Goal: Information Seeking & Learning: Learn about a topic

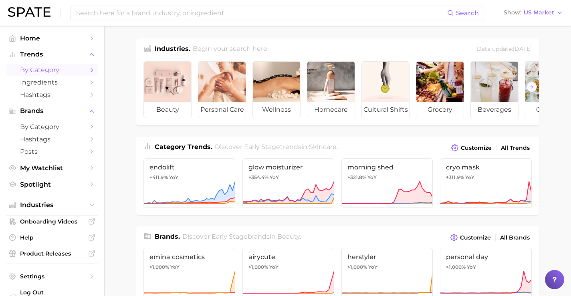
click at [49, 75] on link "by Category" at bounding box center [51, 70] width 91 height 12
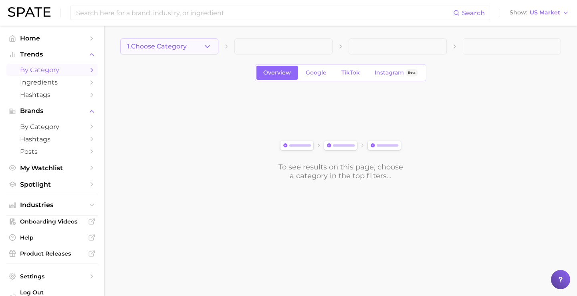
click at [198, 40] on button "1. Choose Category" at bounding box center [169, 46] width 98 height 16
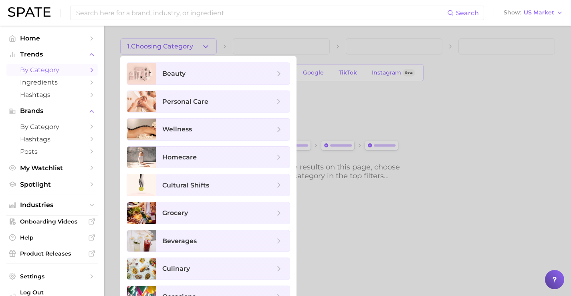
click at [370, 148] on div at bounding box center [285, 148] width 571 height 296
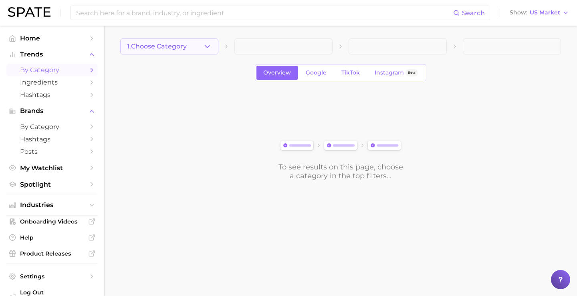
click at [206, 43] on icon "button" at bounding box center [207, 46] width 8 height 8
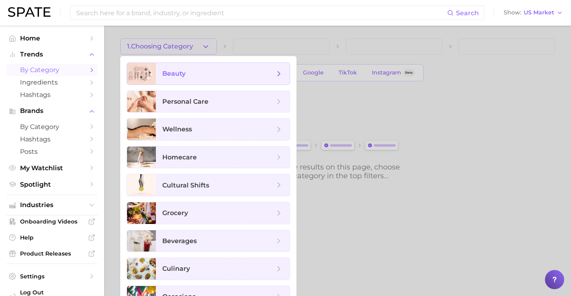
click at [197, 72] on span "beauty" at bounding box center [218, 73] width 112 height 9
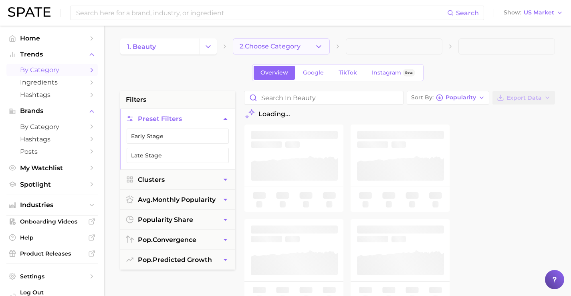
click at [316, 47] on icon "button" at bounding box center [318, 46] width 8 height 8
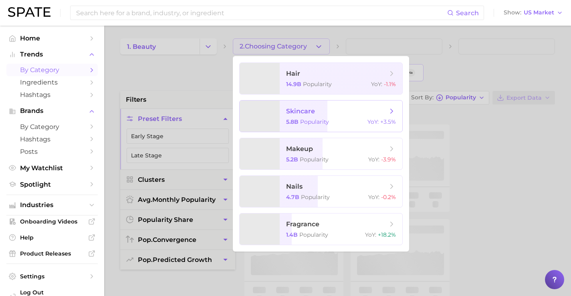
click at [312, 120] on span "Popularity" at bounding box center [314, 121] width 29 height 7
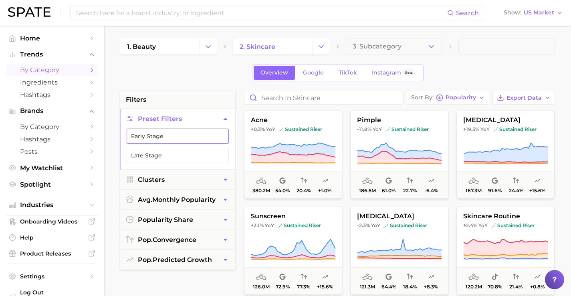
click at [213, 137] on button "Early Stage" at bounding box center [178, 136] width 102 height 15
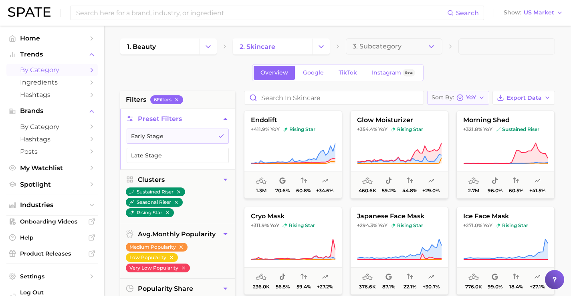
click at [479, 100] on button "Sort By [PERSON_NAME]" at bounding box center [458, 98] width 62 height 14
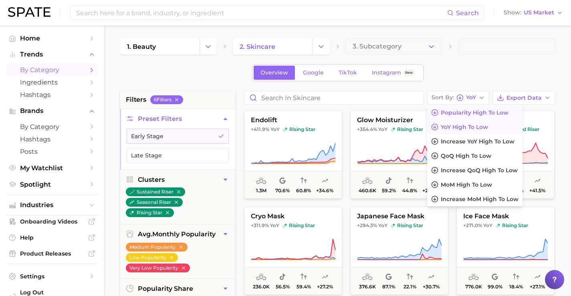
click at [476, 111] on span "Popularity high to low" at bounding box center [474, 112] width 68 height 7
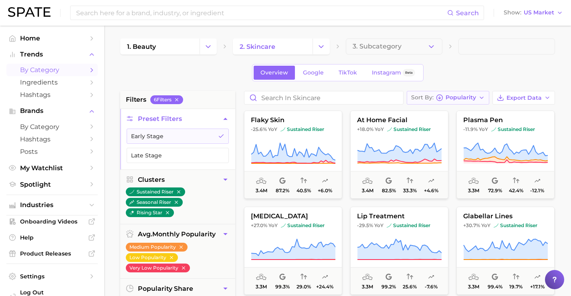
click at [476, 98] on span "Popularity" at bounding box center [460, 97] width 30 height 4
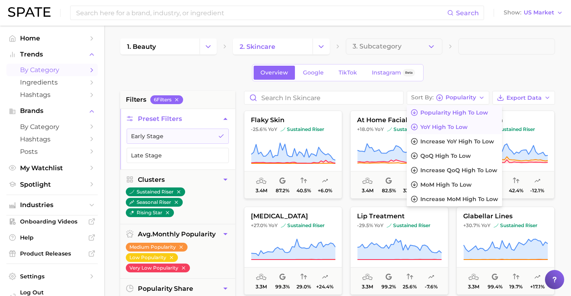
click at [471, 128] on button "YoY high to low" at bounding box center [453, 127] width 95 height 14
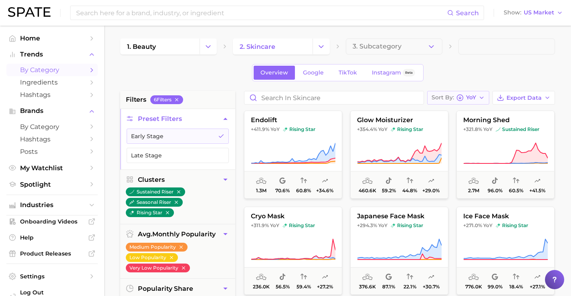
click at [473, 99] on span "YoY" at bounding box center [471, 97] width 10 height 4
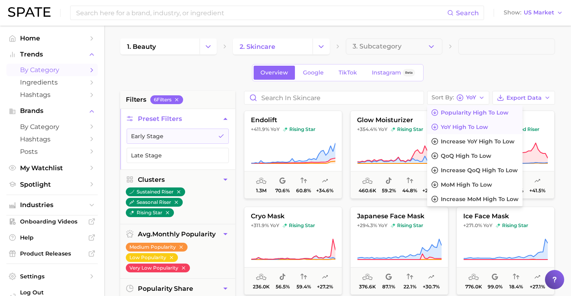
click at [473, 108] on button "Popularity high to low" at bounding box center [474, 112] width 95 height 14
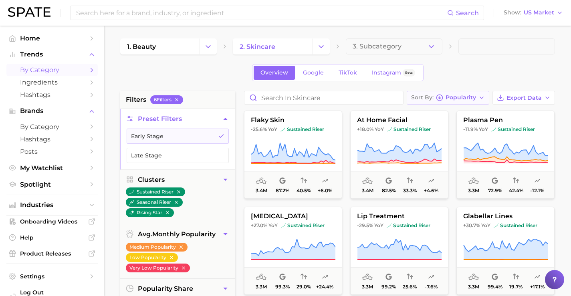
click at [473, 100] on span "Popularity" at bounding box center [460, 97] width 30 height 4
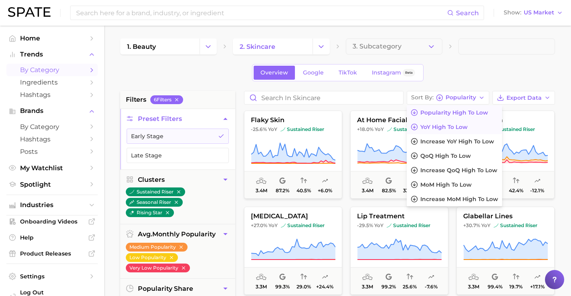
click at [471, 125] on button "YoY high to low" at bounding box center [453, 127] width 95 height 14
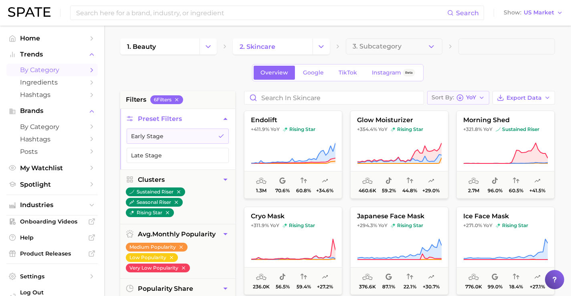
click at [471, 100] on span "YoY" at bounding box center [471, 97] width 10 height 4
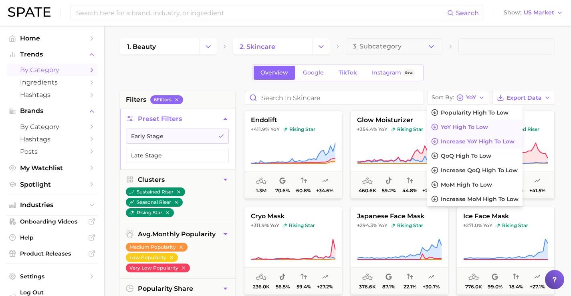
click at [469, 142] on span "Increase YoY high to low" at bounding box center [477, 141] width 74 height 7
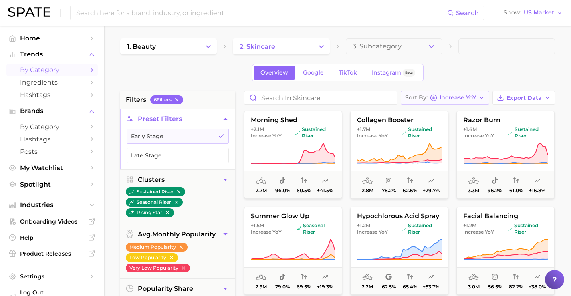
click at [470, 104] on button "Sort By Increase YoY" at bounding box center [444, 98] width 88 height 14
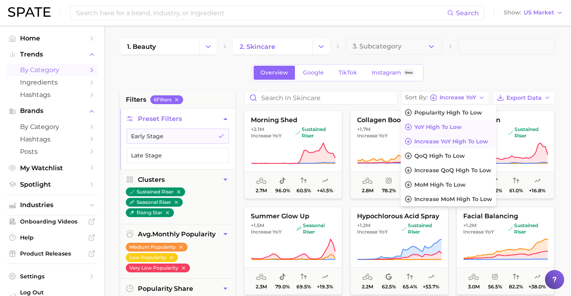
click at [465, 125] on button "YoY high to low" at bounding box center [447, 127] width 95 height 14
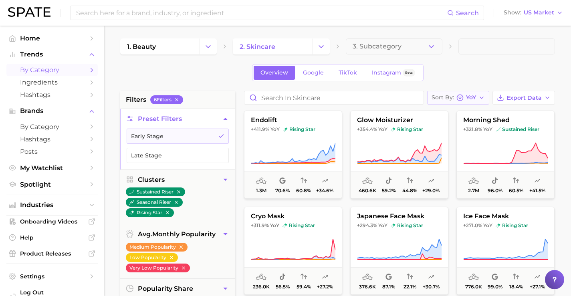
click at [466, 92] on button "Sort By [PERSON_NAME]" at bounding box center [458, 98] width 62 height 14
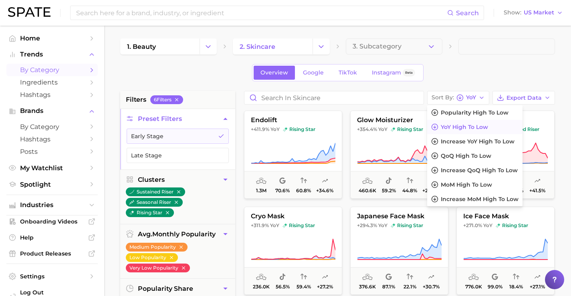
click at [469, 125] on span "YoY high to low" at bounding box center [463, 127] width 47 height 7
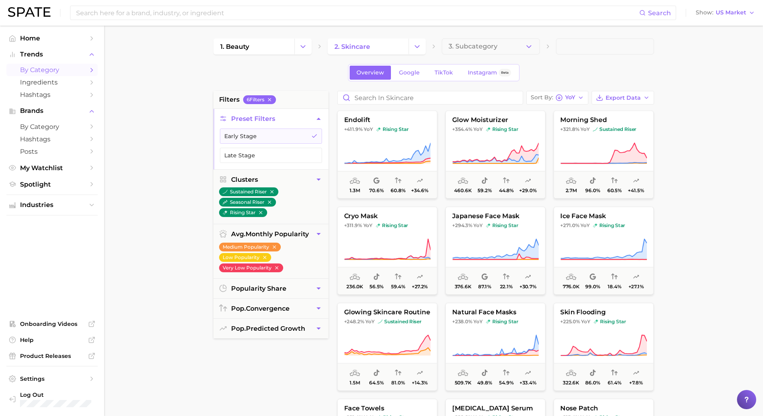
click at [576, 74] on main "1. beauty 2. skincare 3. Subcategory Overview Google TikTok Instagram Beta filt…" at bounding box center [433, 329] width 659 height 607
click at [158, 218] on main "1. beauty 2. skincare 3. Subcategory Overview Google TikTok Instagram Beta filt…" at bounding box center [433, 329] width 659 height 607
click at [236, 161] on button "Late Stage" at bounding box center [271, 155] width 102 height 15
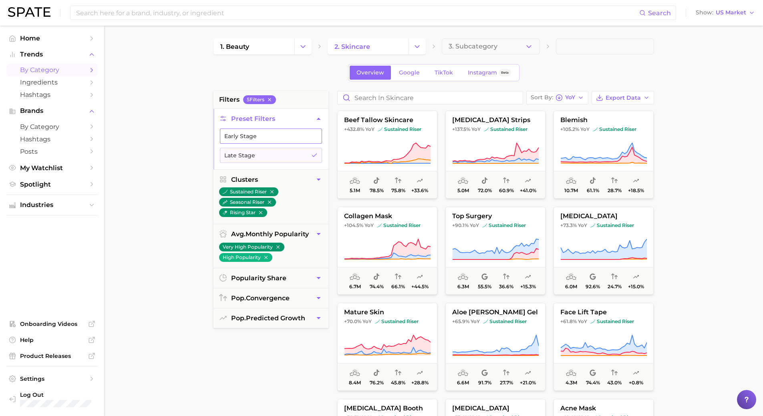
click at [272, 129] on button "Early Stage" at bounding box center [271, 136] width 102 height 15
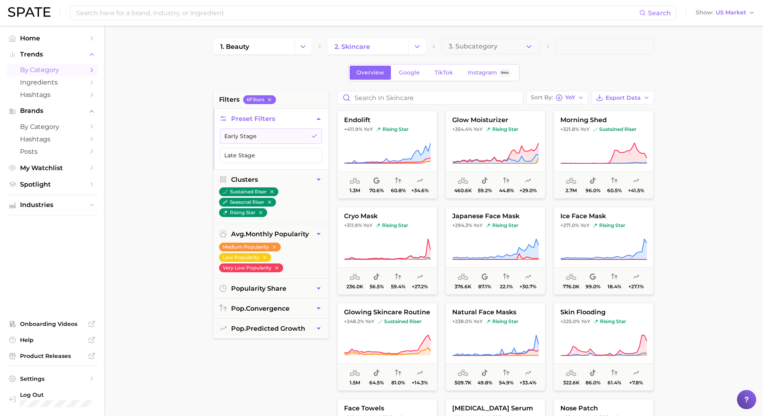
click at [576, 55] on div "1. beauty 2. skincare 3. Subcategory Overview Google TikTok Instagram Beta filt…" at bounding box center [433, 315] width 440 height 555
click at [576, 171] on main "1. beauty 2. skincare 3. Subcategory Overview Google TikTok Instagram Beta filt…" at bounding box center [433, 329] width 659 height 607
click at [200, 135] on main "1. beauty 2. skincare 3. Subcategory Overview Google TikTok Instagram Beta filt…" at bounding box center [433, 329] width 659 height 607
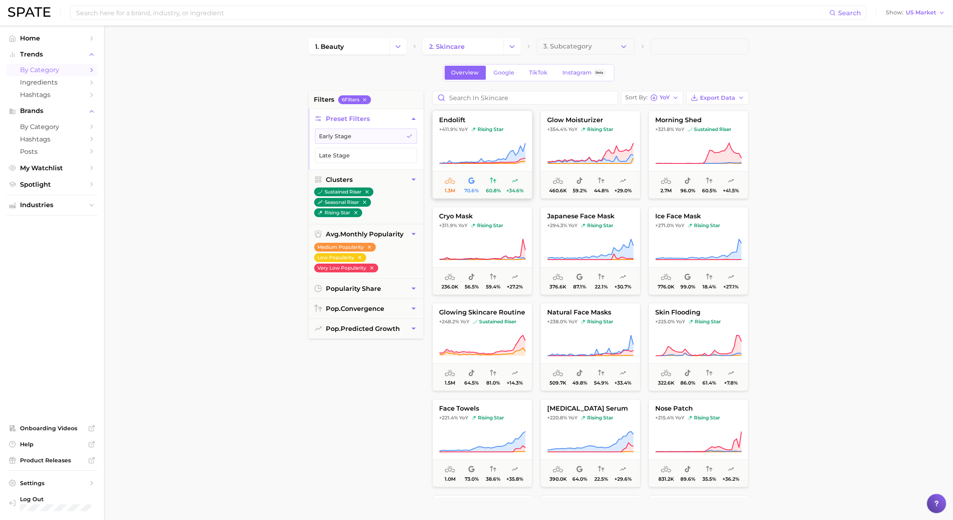
click at [497, 143] on icon at bounding box center [482, 153] width 86 height 22
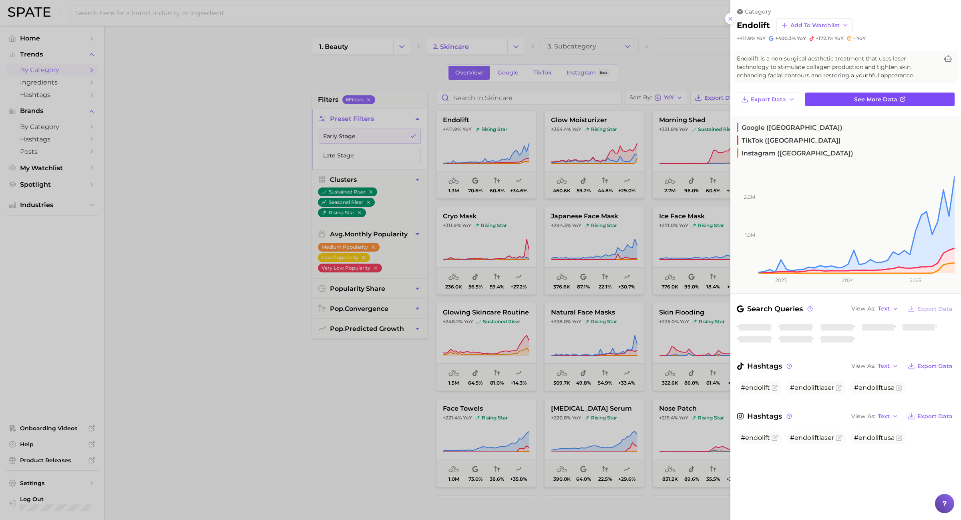
click at [576, 101] on link "See more data" at bounding box center [879, 100] width 149 height 14
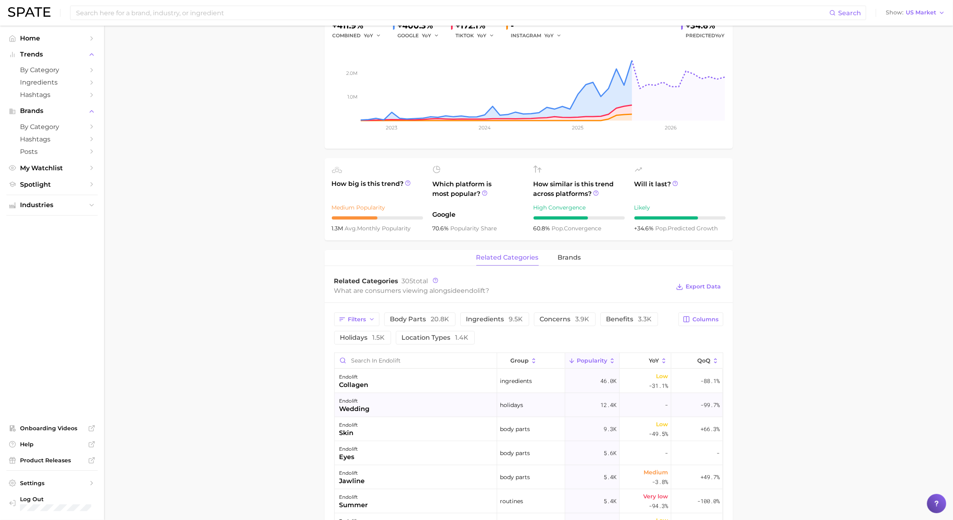
scroll to position [150, 0]
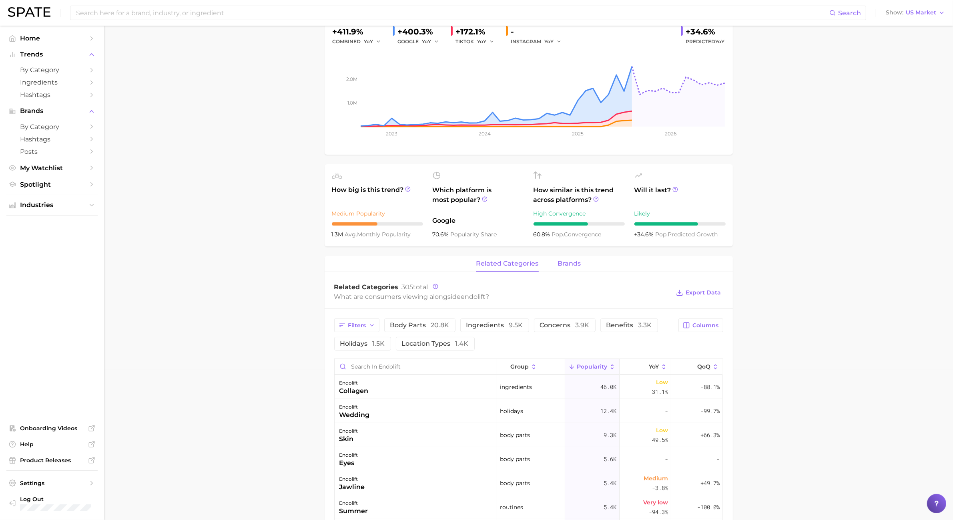
click at [569, 267] on span "brands" at bounding box center [569, 263] width 23 height 7
